Goal: Task Accomplishment & Management: Use online tool/utility

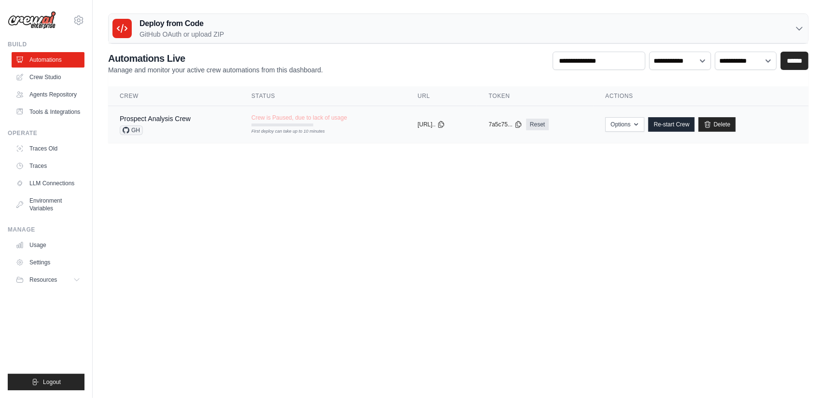
click at [289, 124] on div "First deploy can take up to 10 minutes" at bounding box center [282, 125] width 62 height 3
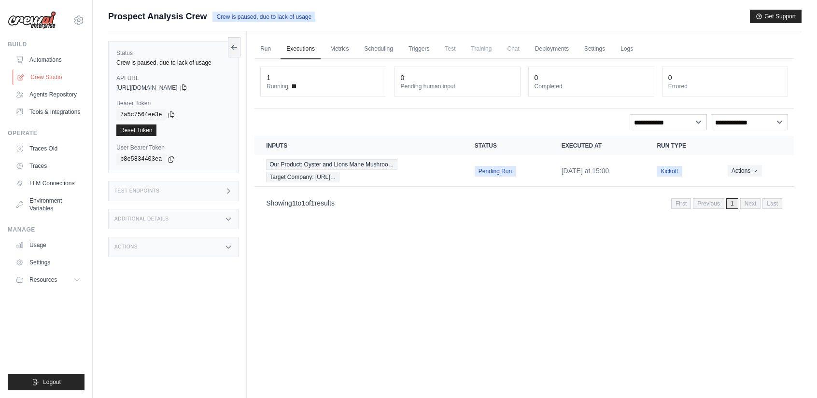
click at [31, 79] on link "Crew Studio" at bounding box center [49, 77] width 73 height 15
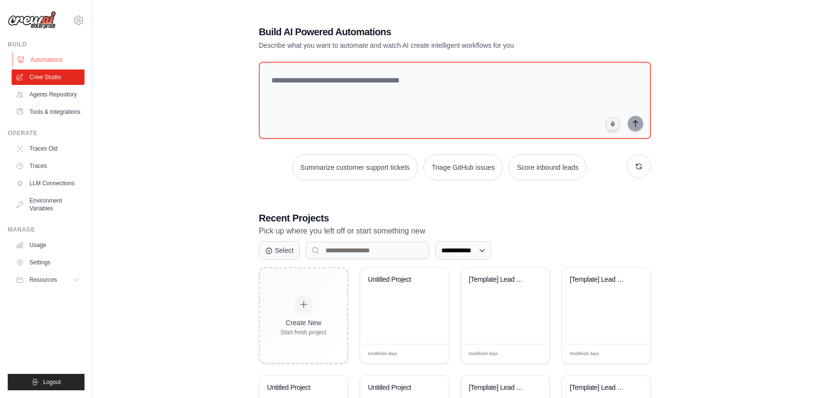
click at [33, 62] on link "Automations" at bounding box center [49, 59] width 73 height 15
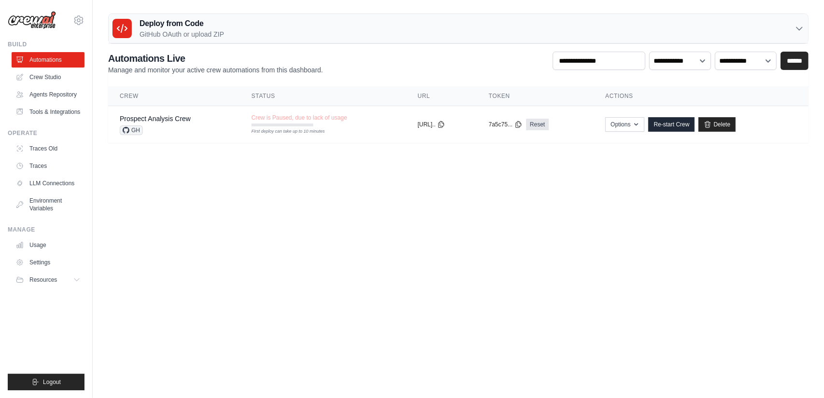
click at [182, 31] on p "GitHub OAuth or upload ZIP" at bounding box center [181, 34] width 84 height 10
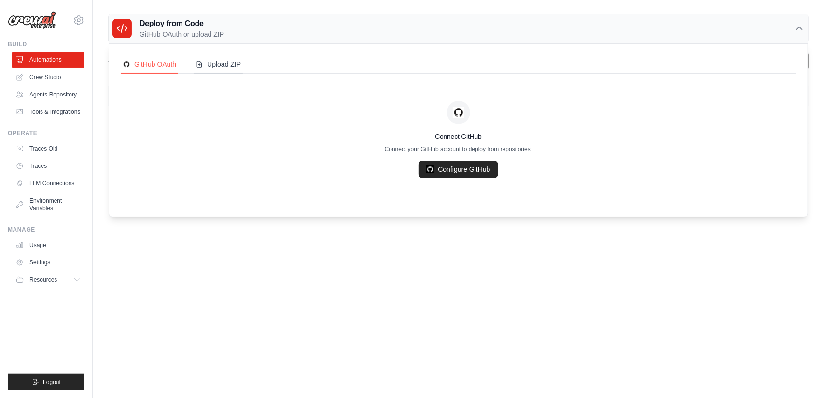
click at [210, 63] on div "Upload ZIP" at bounding box center [217, 64] width 45 height 10
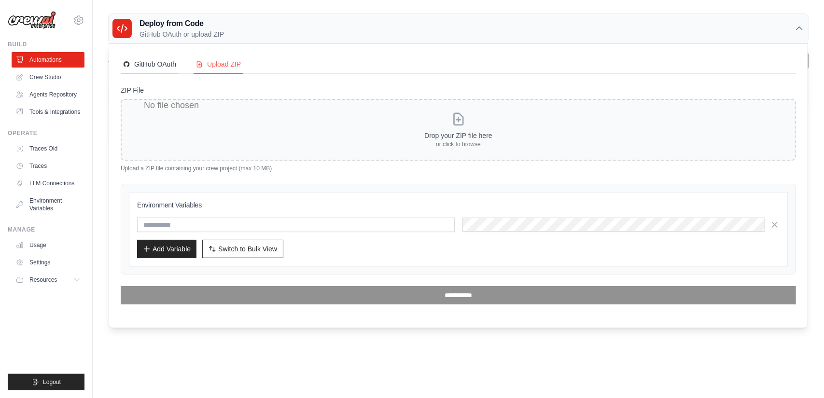
click at [137, 70] on button "GitHub OAuth" at bounding box center [149, 65] width 57 height 18
